Goal: Task Accomplishment & Management: Manage account settings

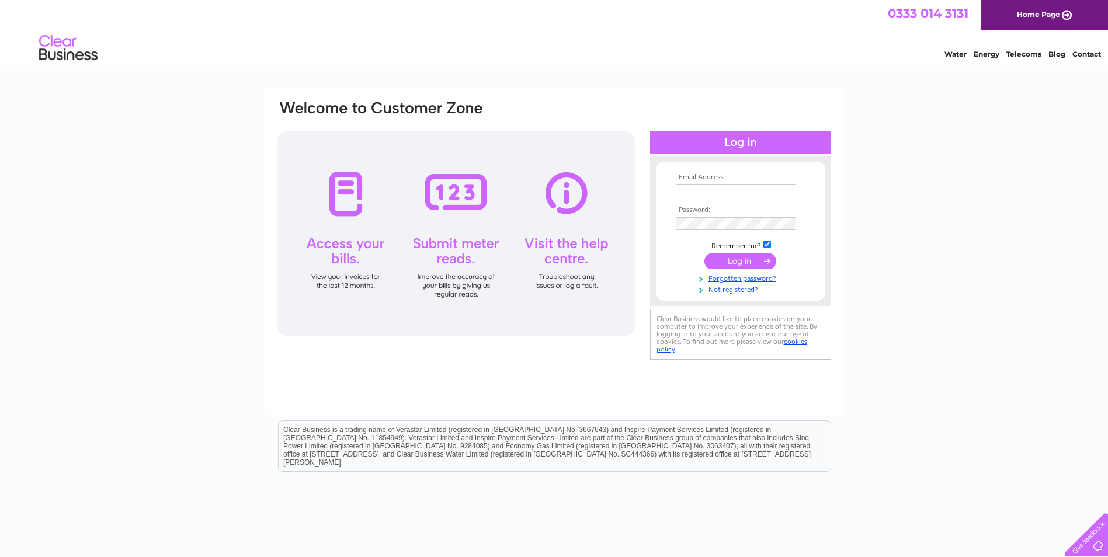
click at [728, 190] on input "text" at bounding box center [735, 190] width 120 height 13
type input "kate@thetaborgroup.co.uk"
click at [733, 261] on input "submit" at bounding box center [740, 261] width 72 height 16
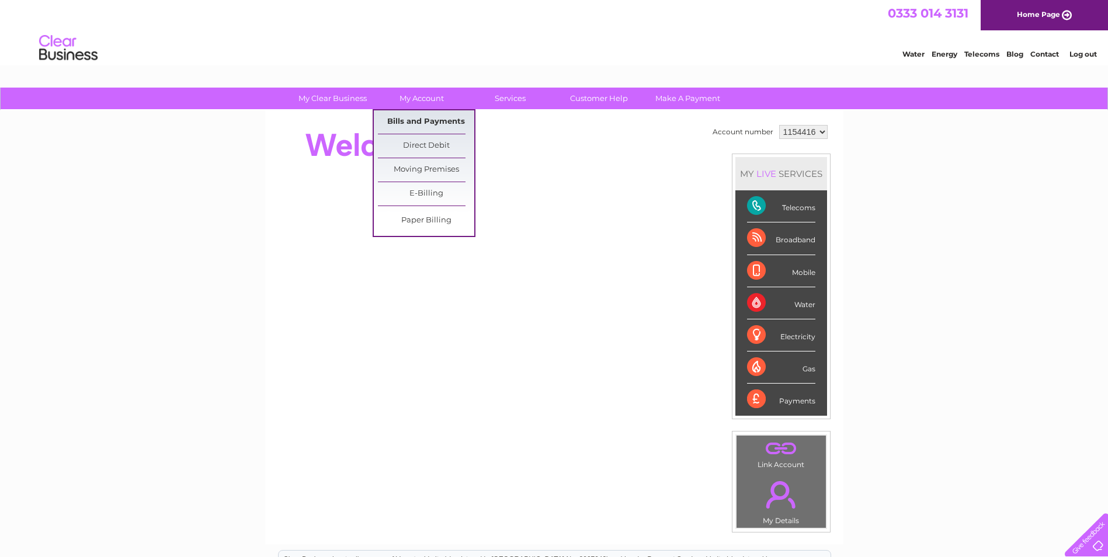
click at [431, 121] on link "Bills and Payments" at bounding box center [426, 121] width 96 height 23
click at [414, 120] on link "Bills and Payments" at bounding box center [426, 121] width 96 height 23
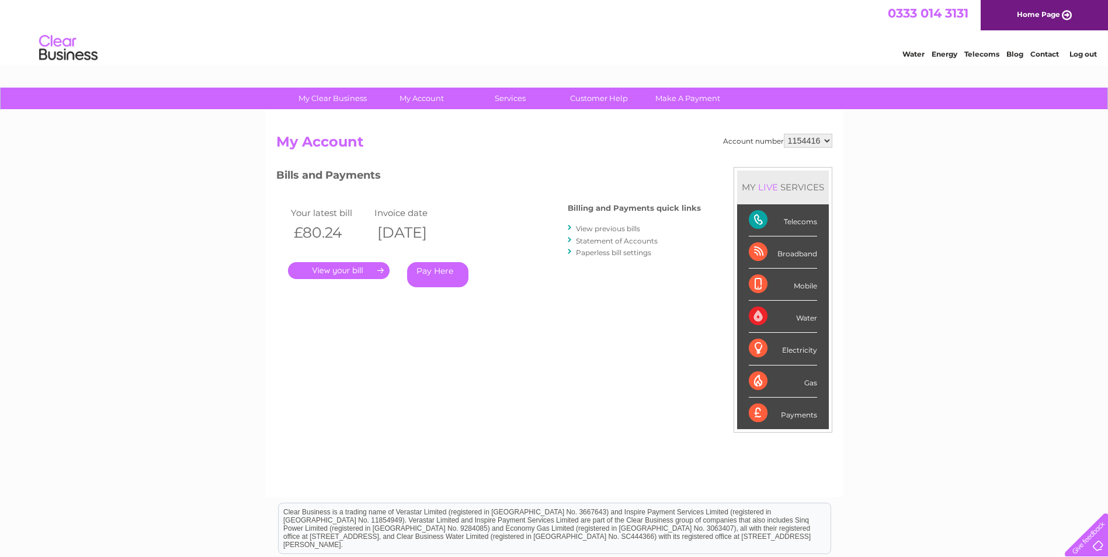
click at [347, 270] on link "." at bounding box center [339, 270] width 102 height 17
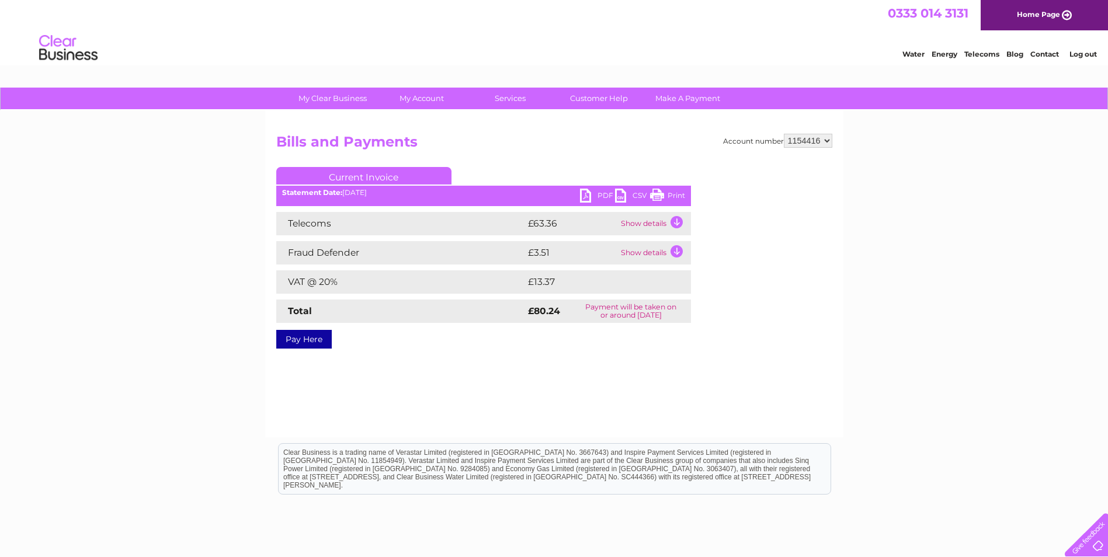
click at [586, 192] on link "PDF" at bounding box center [597, 197] width 35 height 17
